Goal: Task Accomplishment & Management: Manage account settings

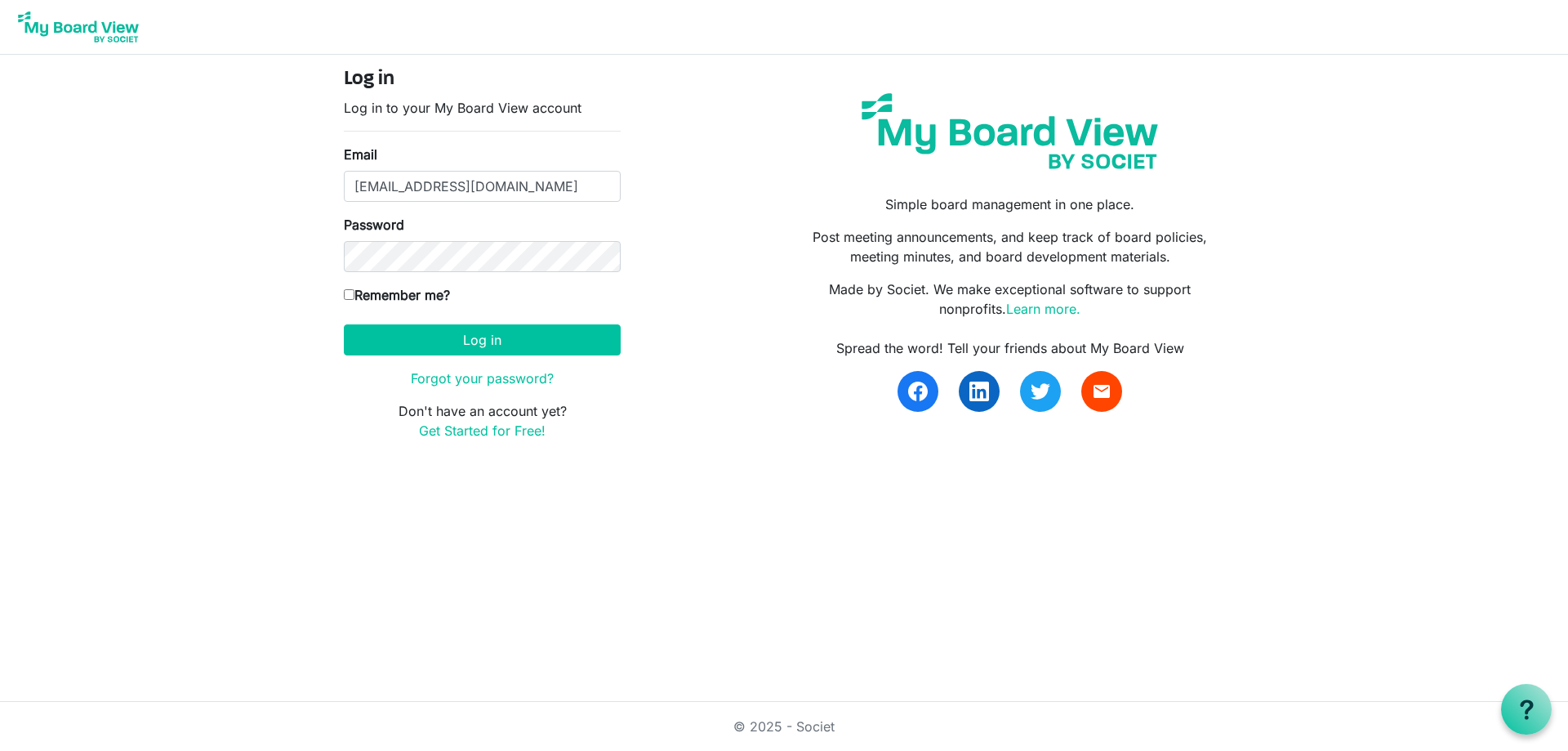
click at [514, 358] on form "Log in Log in to your My Board View account Email kmerritt@cfhcforever.org Pass…" at bounding box center [482, 254] width 277 height 372
click at [504, 342] on button "Log in" at bounding box center [482, 340] width 277 height 31
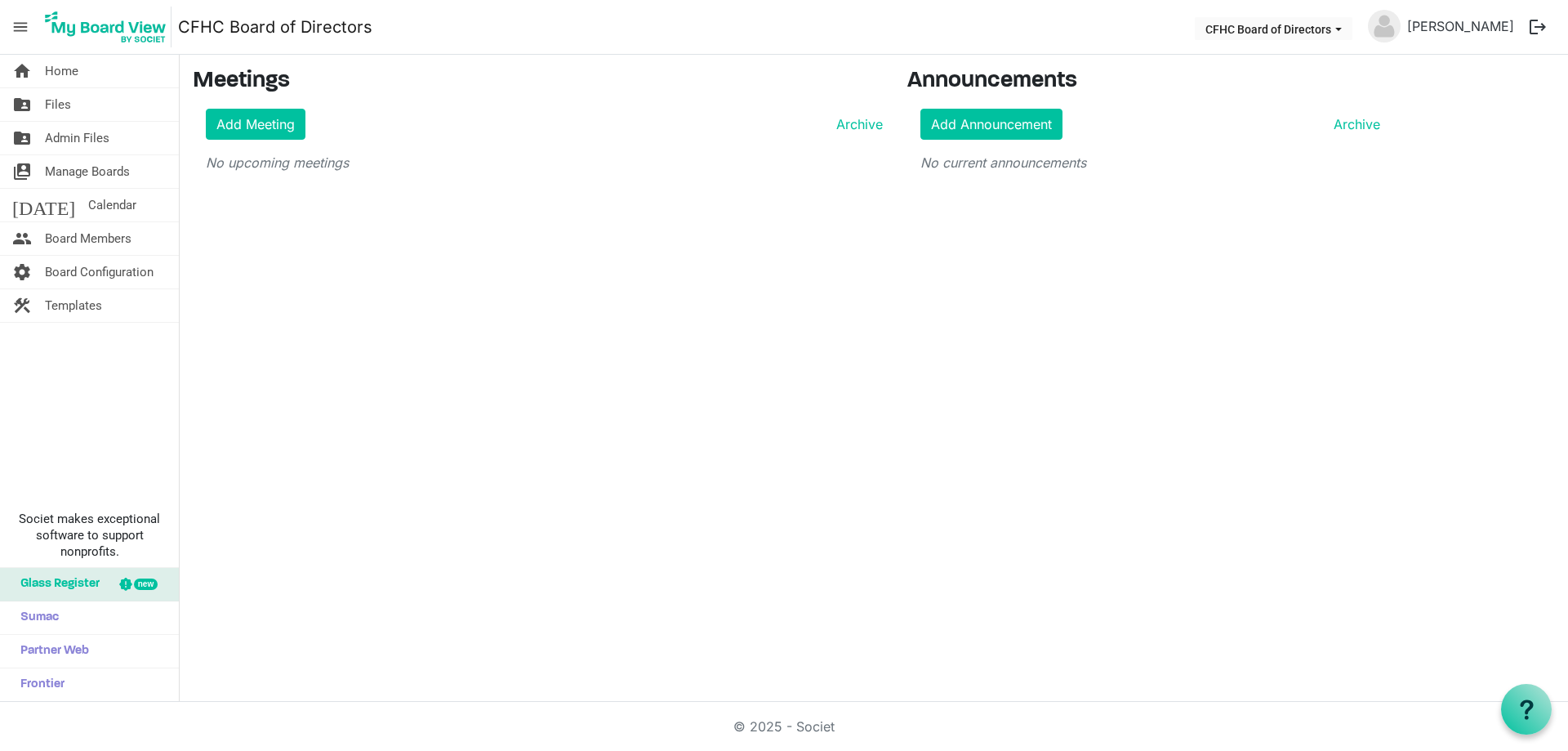
click at [24, 22] on span "menu" at bounding box center [20, 27] width 31 height 31
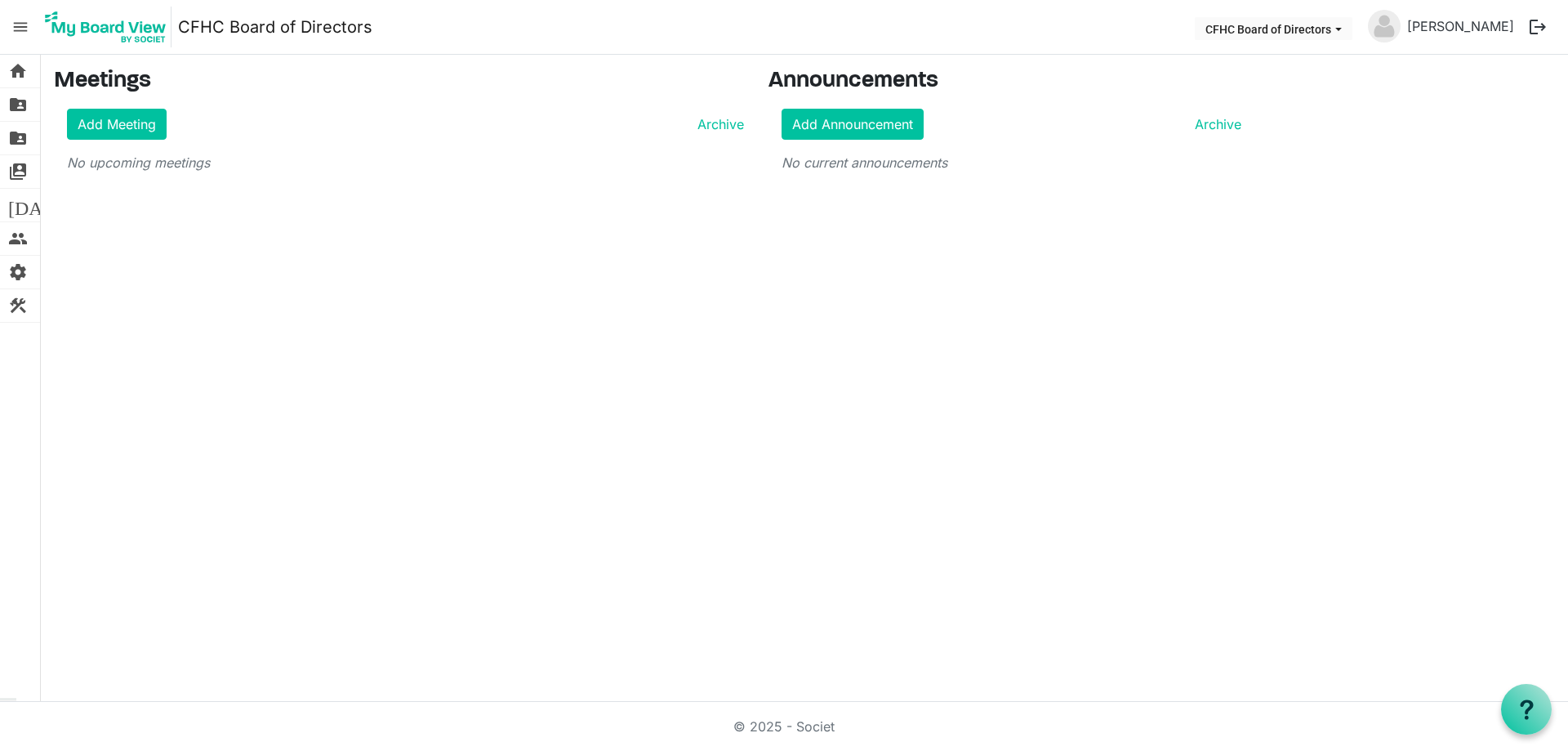
click at [24, 19] on span "menu" at bounding box center [20, 27] width 31 height 31
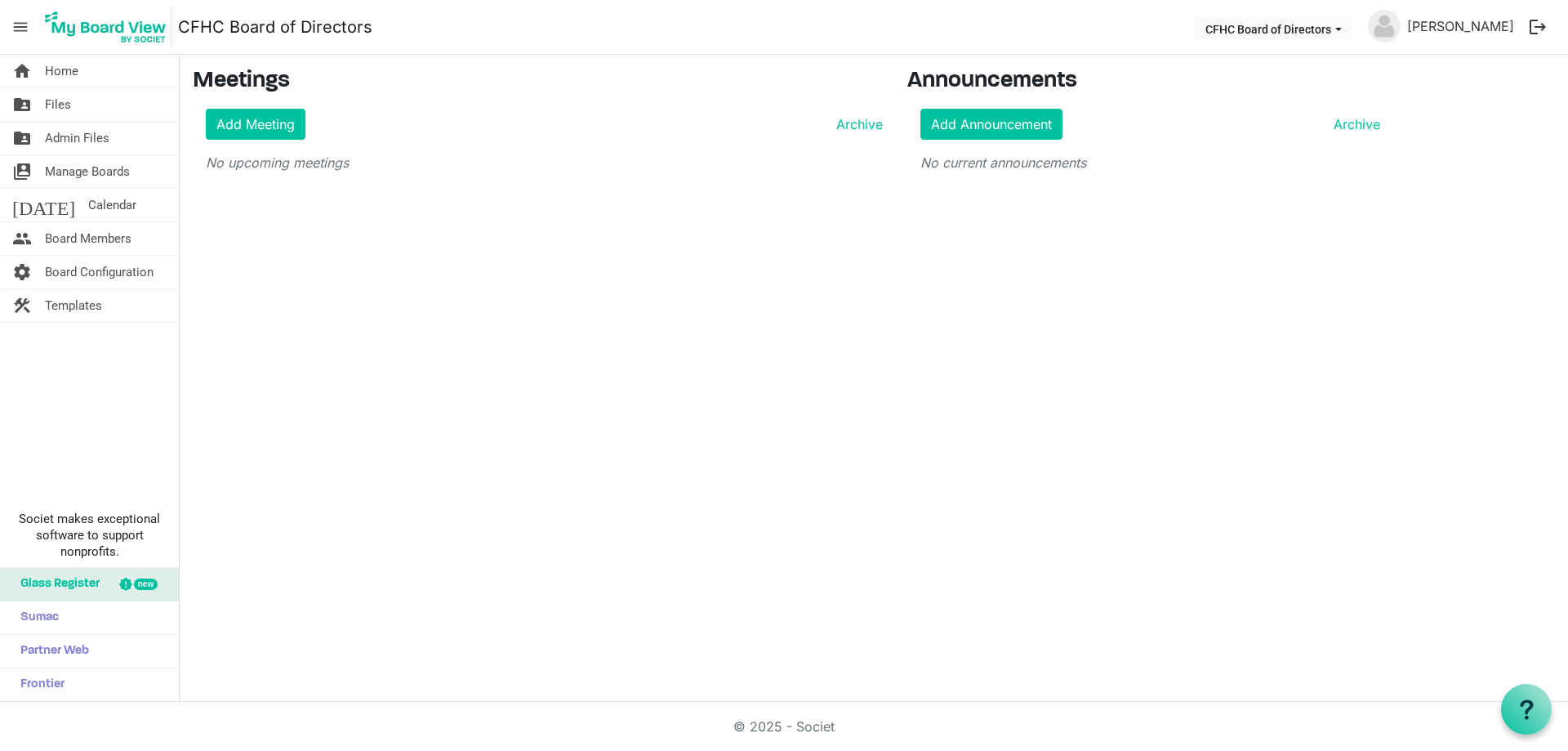
click at [91, 584] on span "Glass Register" at bounding box center [56, 584] width 87 height 33
click at [95, 244] on span "Board Members" at bounding box center [87, 239] width 86 height 33
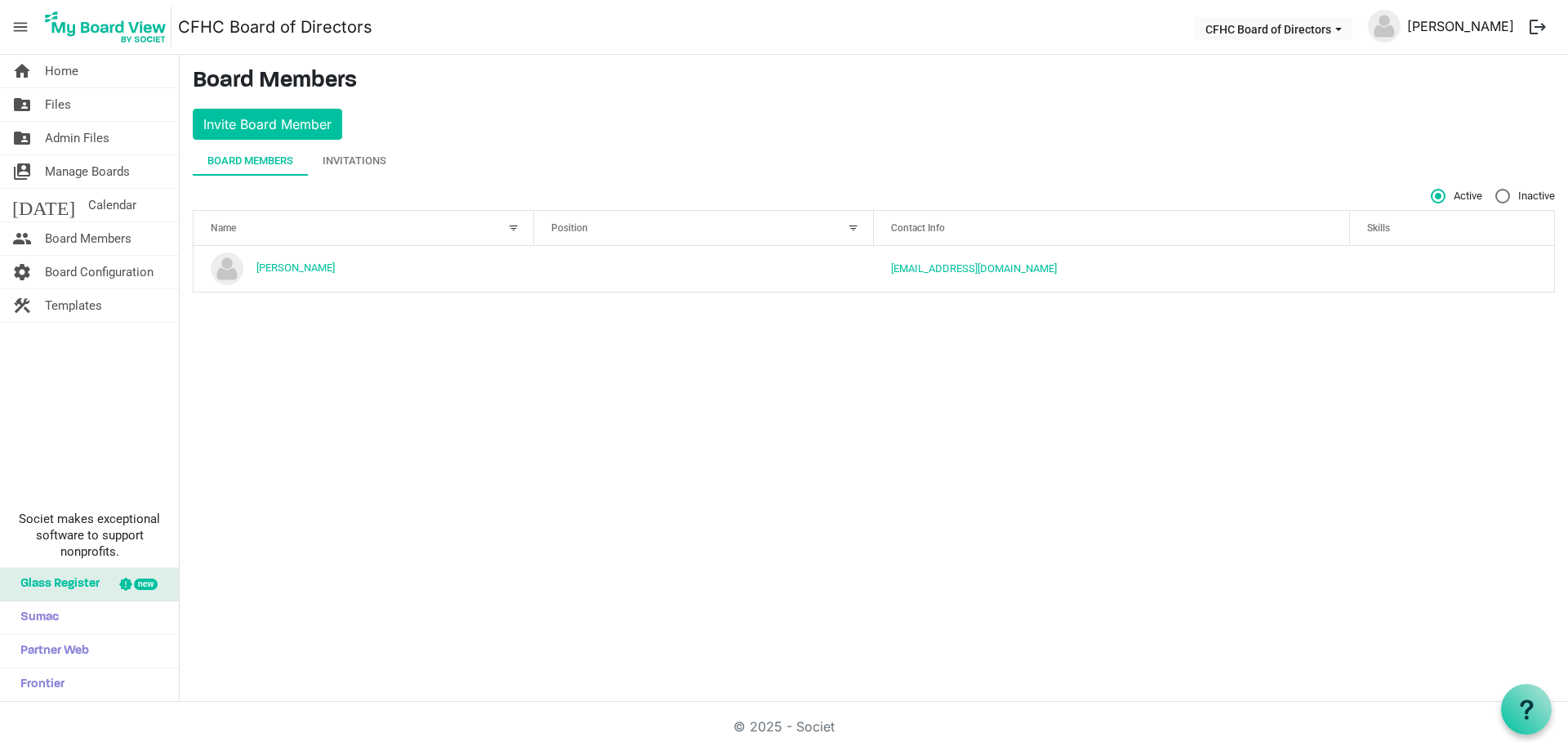
click at [1467, 25] on link "[PERSON_NAME]" at bounding box center [1460, 26] width 120 height 33
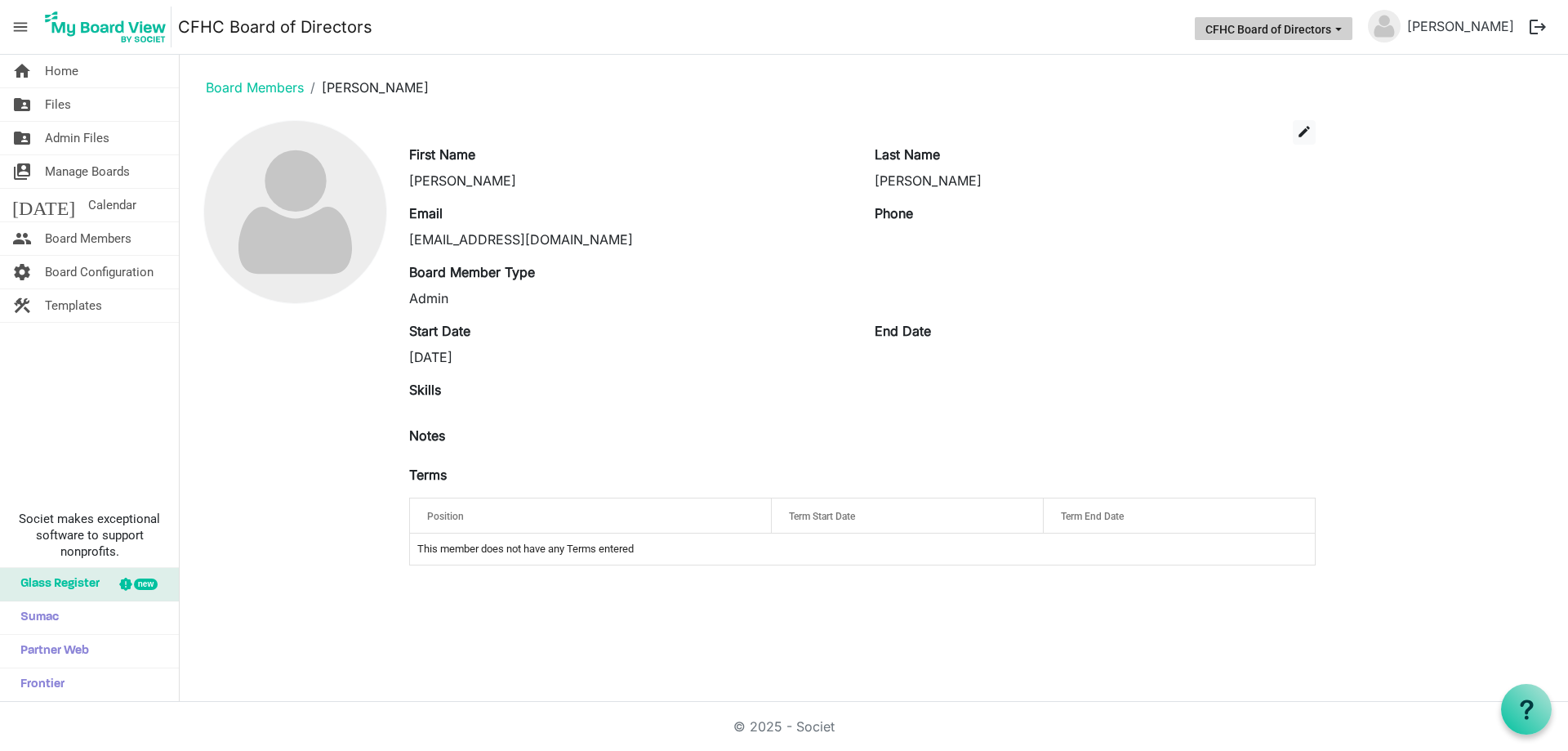
click at [1346, 29] on span "CFHC Board of Directors dropdownbutton" at bounding box center [1338, 29] width 15 height 7
click at [125, 440] on div "home Home folder_shared Files folder_shared Admin Files switch_account Manage B…" at bounding box center [89, 378] width 180 height 647
